Goal: Navigation & Orientation: Go to known website

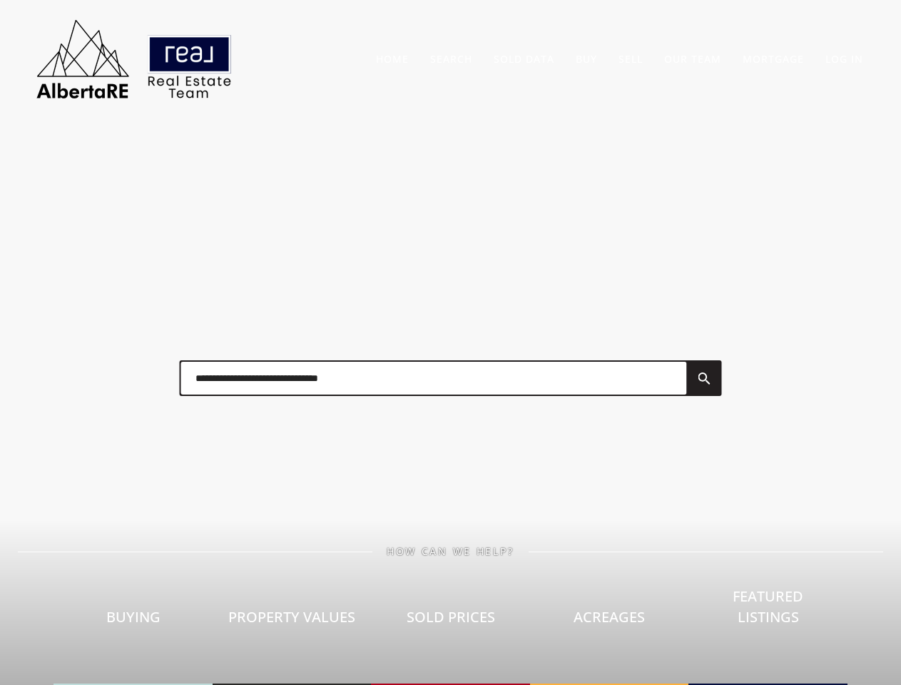
click at [450, 342] on div at bounding box center [450, 377] width 570 height 71
click at [451, 58] on link "Search" at bounding box center [451, 59] width 42 height 14
click at [586, 58] on link "Buy" at bounding box center [585, 59] width 21 height 14
click at [630, 58] on link "Sell" at bounding box center [630, 59] width 24 height 14
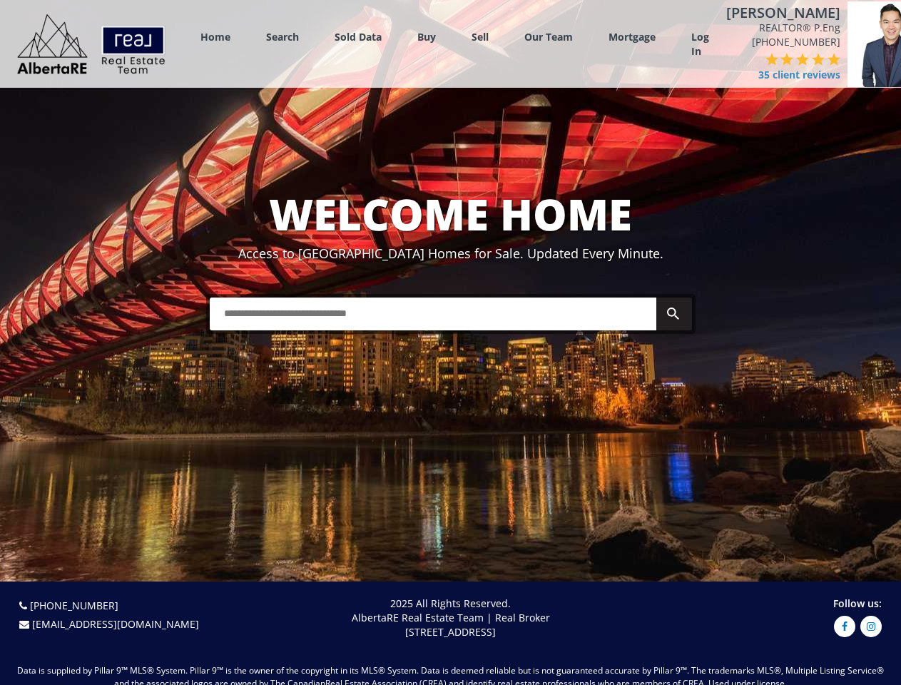
click at [282, 36] on link "Search" at bounding box center [282, 37] width 33 height 14
click at [426, 36] on link "Buy" at bounding box center [426, 37] width 19 height 14
click at [480, 36] on link "Sell" at bounding box center [479, 37] width 17 height 14
click at [548, 36] on link "Our Team" at bounding box center [548, 37] width 48 height 14
click at [699, 44] on link "Log In" at bounding box center [700, 44] width 18 height 29
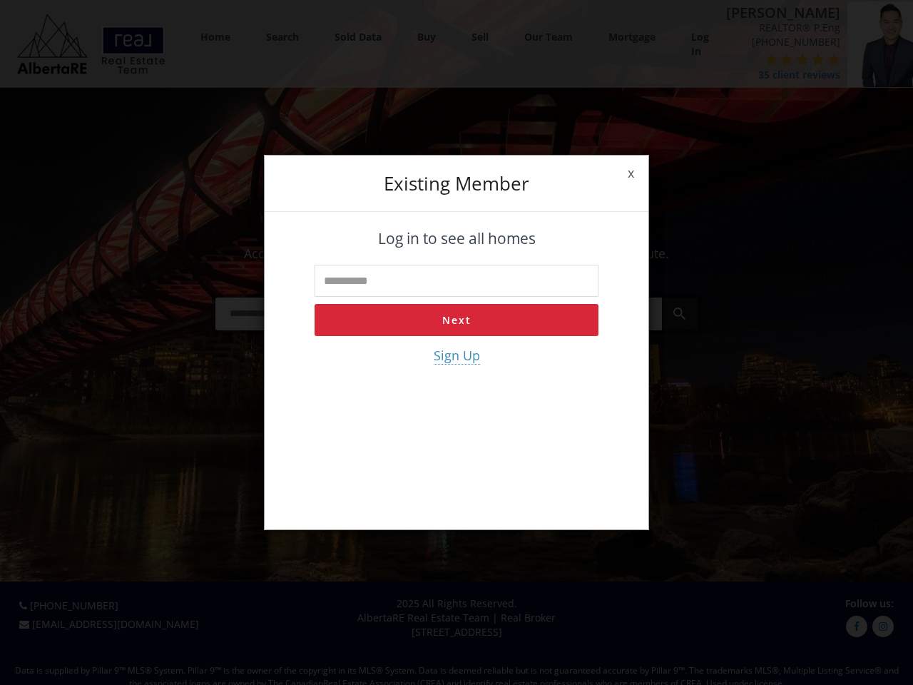
click at [767, 68] on div "x Existing member Log in to see all homes Next Sign Up" at bounding box center [456, 342] width 913 height 685
click at [739, 59] on div "x Existing member Log in to see all homes Next Sign Up" at bounding box center [456, 342] width 913 height 685
click at [754, 59] on div "x Existing member Log in to see all homes Next Sign Up" at bounding box center [456, 342] width 913 height 685
click at [770, 59] on div "x Existing member Log in to see all homes Next Sign Up" at bounding box center [456, 342] width 913 height 685
click at [786, 59] on div "x Existing member Log in to see all homes Next Sign Up" at bounding box center [456, 342] width 913 height 685
